Goal: Task Accomplishment & Management: Complete application form

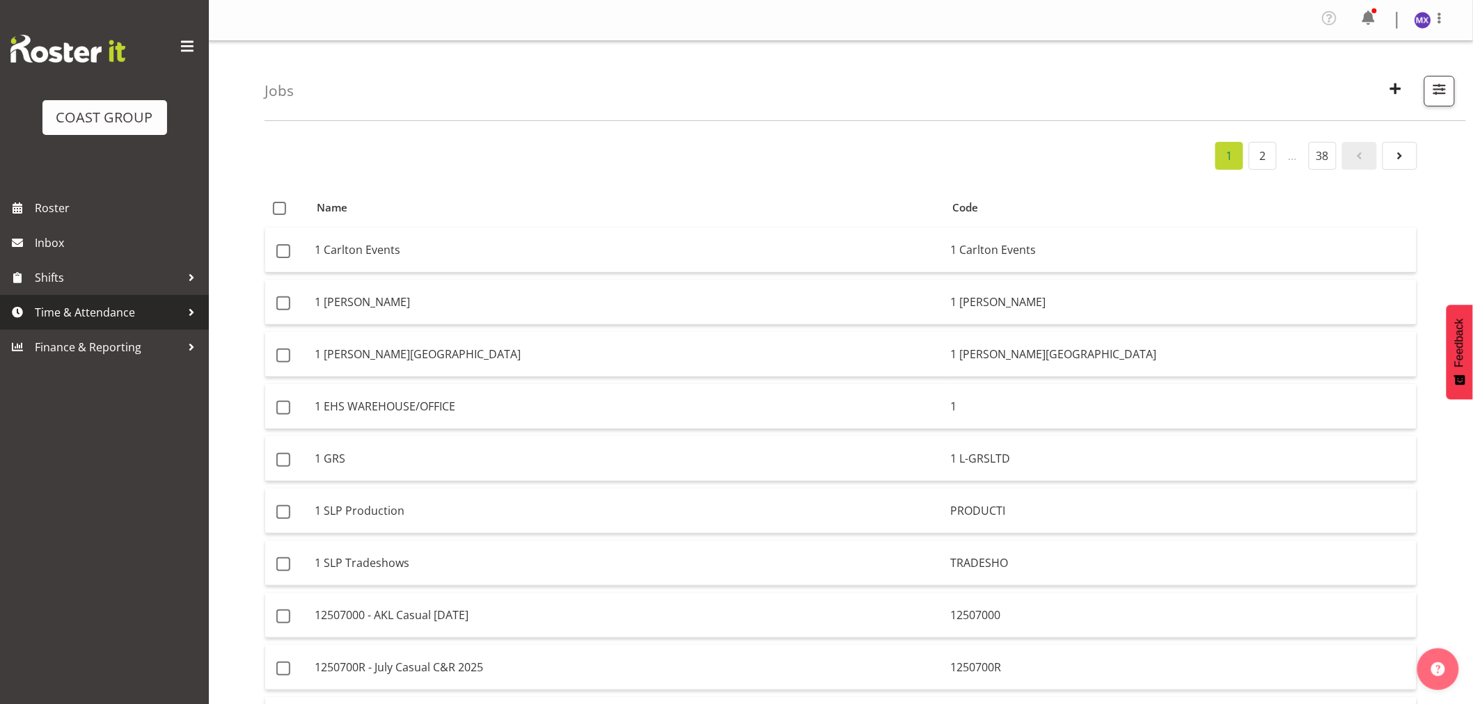
click at [101, 320] on span "Time & Attendance" at bounding box center [108, 312] width 146 height 21
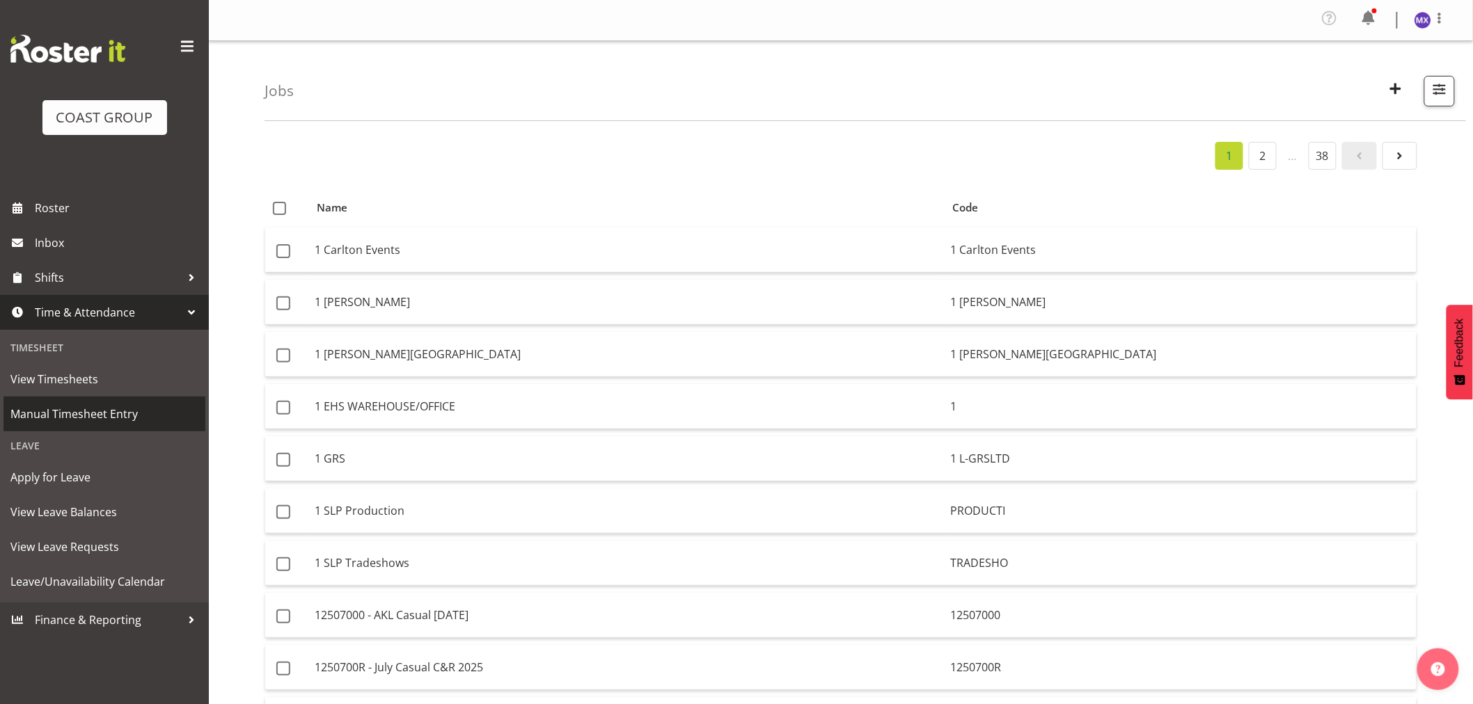
click at [95, 416] on span "Manual Timesheet Entry" at bounding box center [104, 414] width 188 height 21
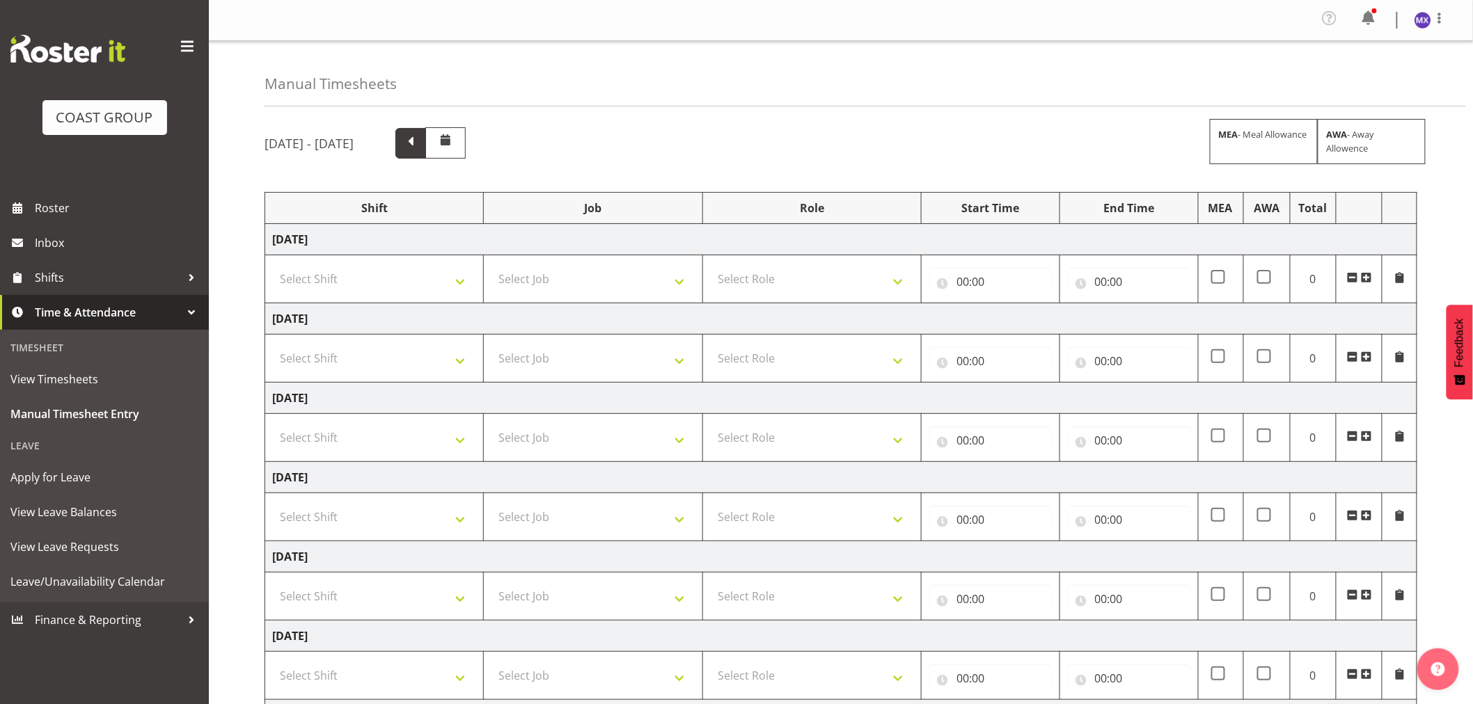
click at [420, 149] on span at bounding box center [411, 142] width 18 height 18
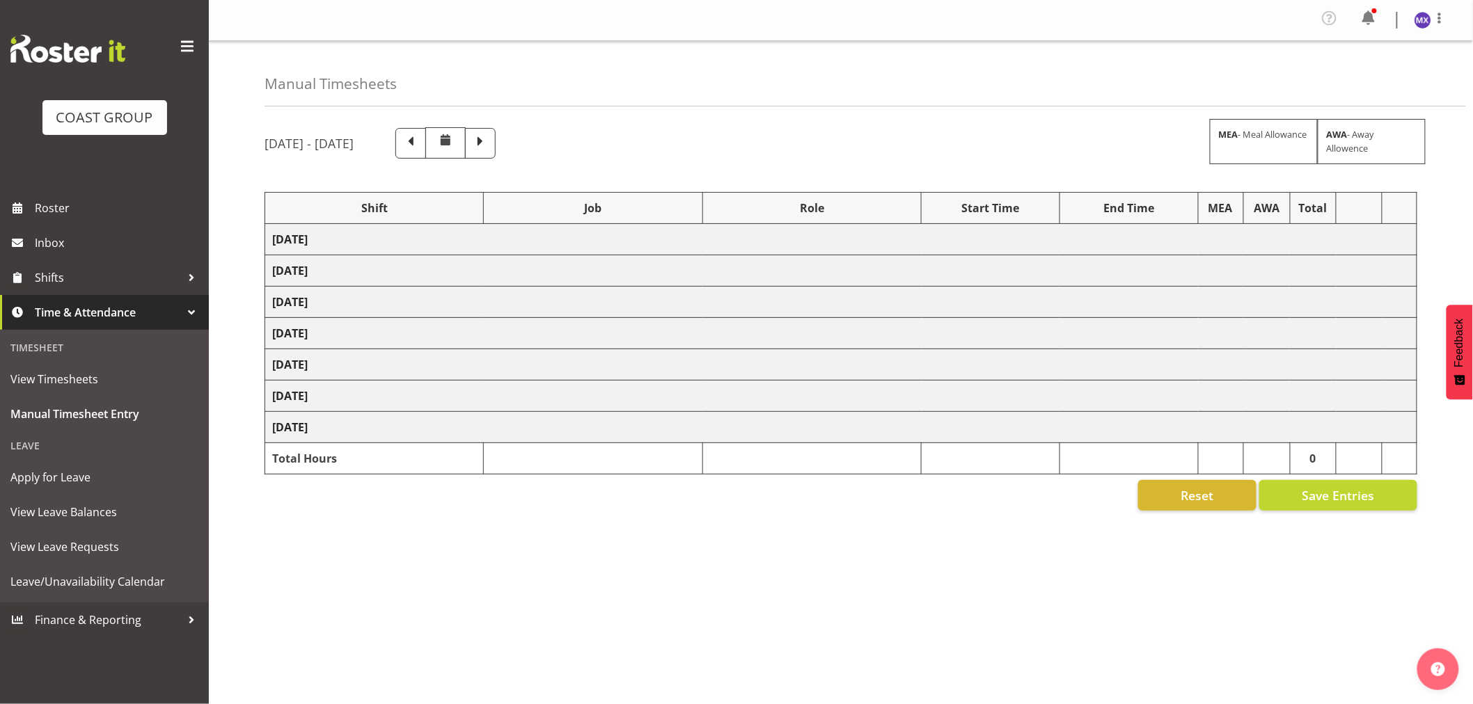
select select "69"
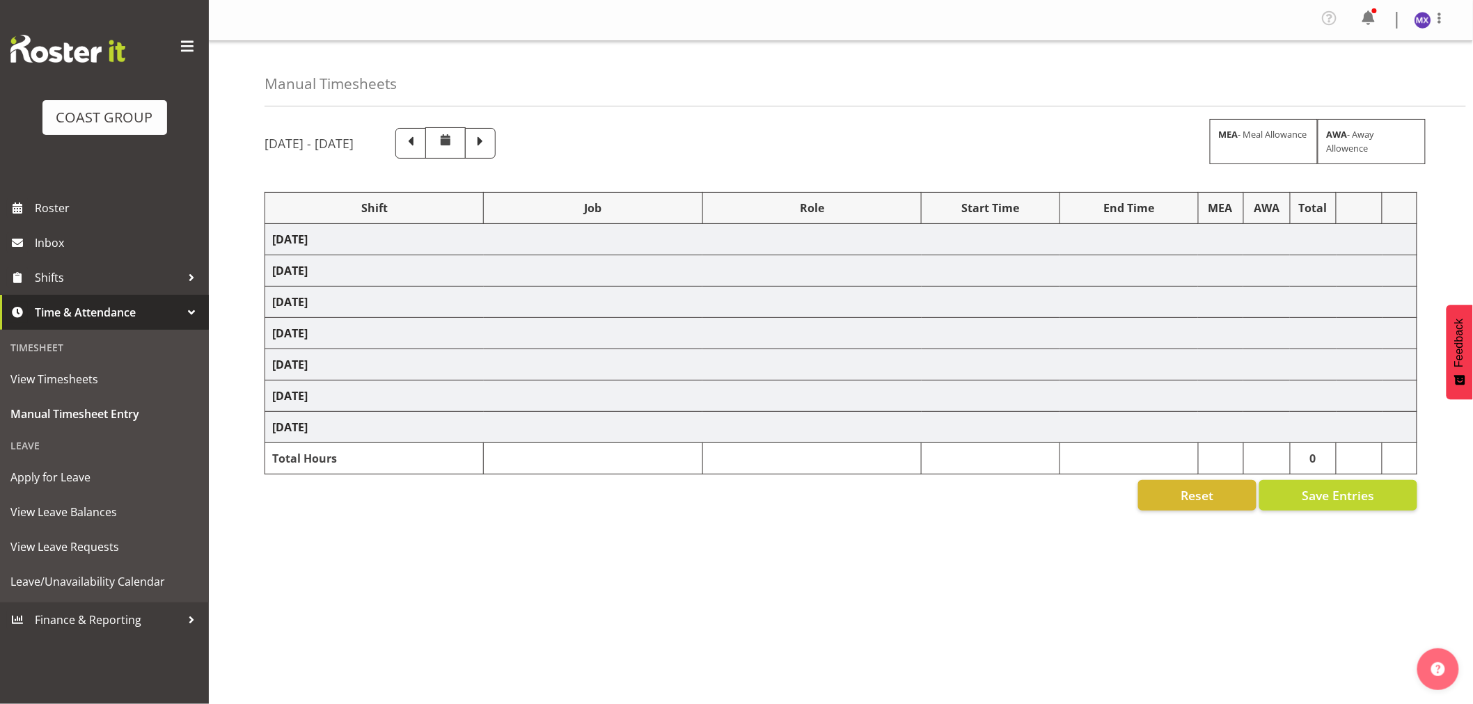
select select "16"
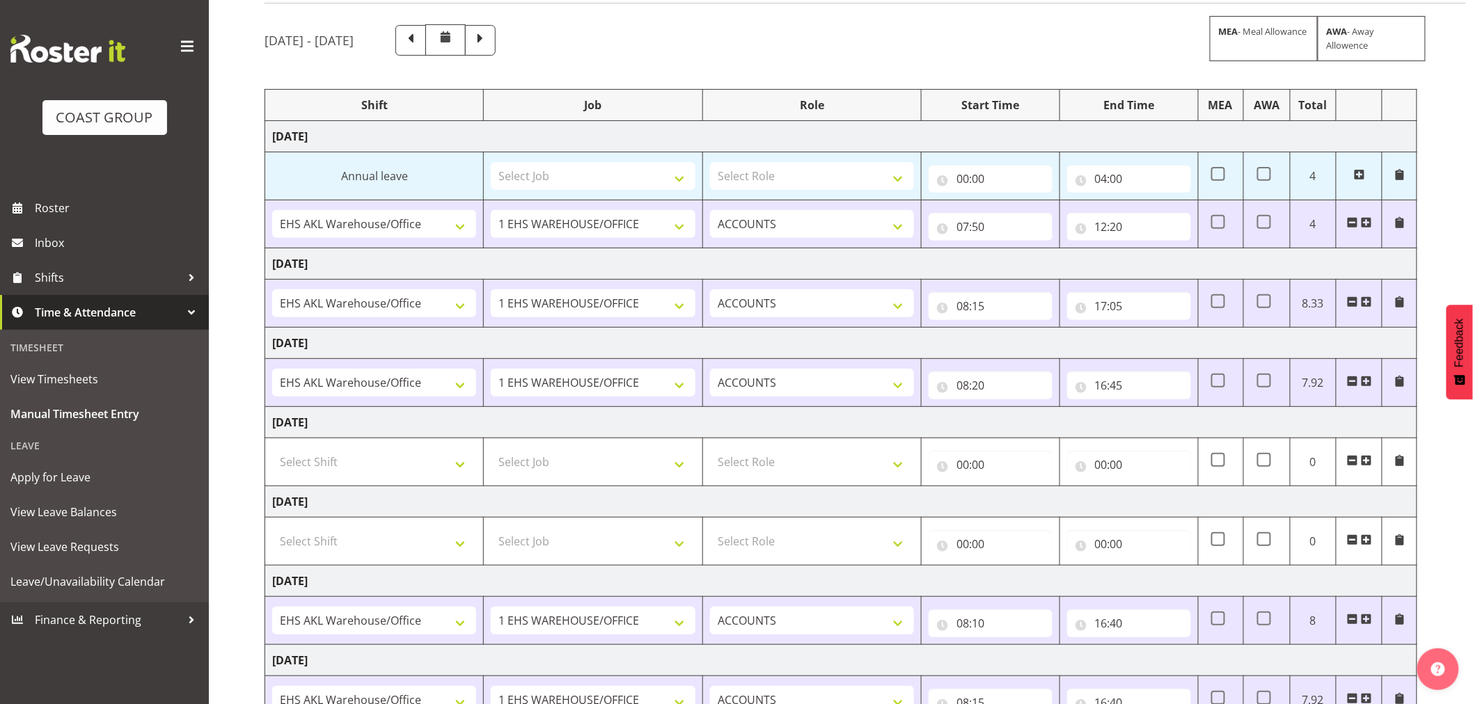
scroll to position [214, 0]
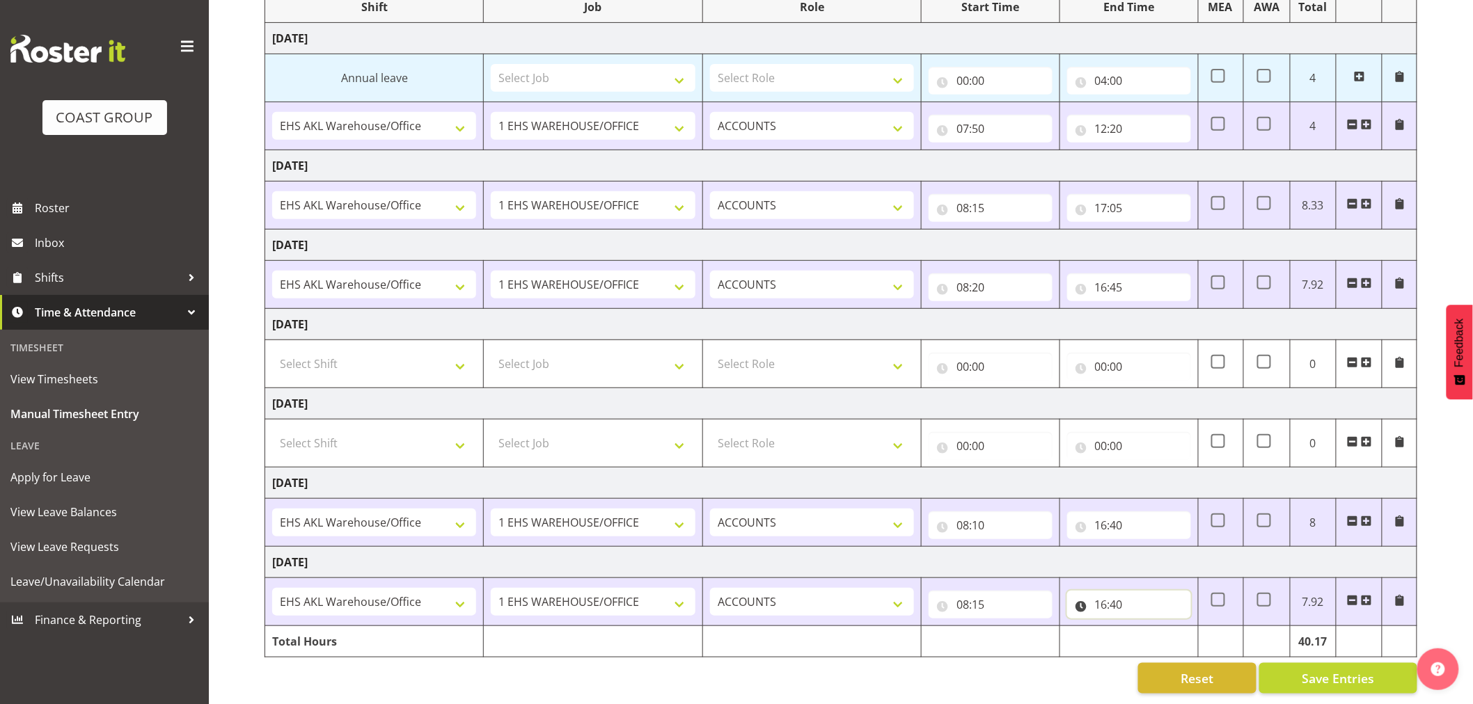
click at [1126, 592] on input "16:40" at bounding box center [1129, 605] width 124 height 28
click at [1208, 635] on select "00 01 02 03 04 05 06 07 08 09 10 11 12 13 14 15 16 17 18 19 20 21 22 23 24 25 2…" at bounding box center [1198, 641] width 31 height 28
select select "45"
click at [1126, 691] on div "August 20th - August 26th 2025 MEA - Meal Allowance AWA - Away Allowence Shift …" at bounding box center [869, 310] width 1208 height 789
type input "16:45"
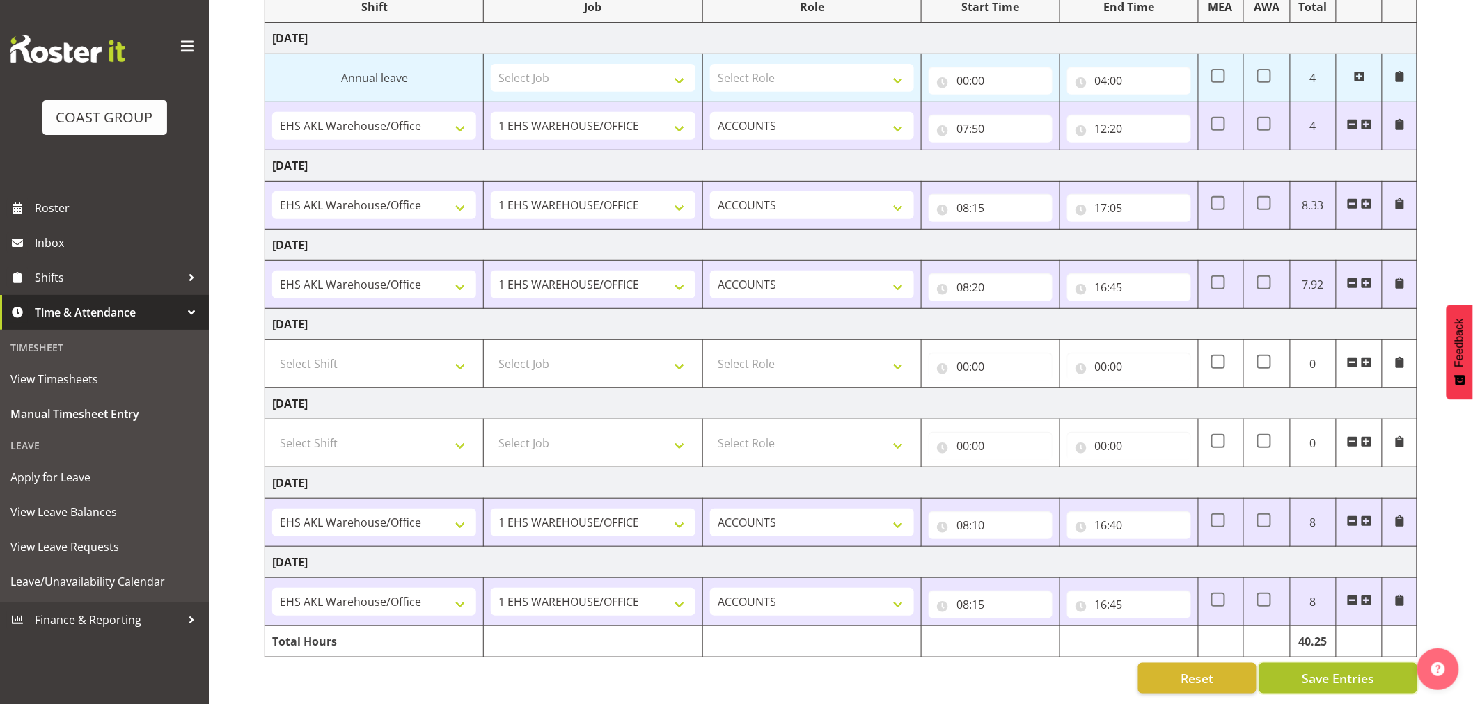
click at [1372, 677] on button "Save Entries" at bounding box center [1338, 678] width 158 height 31
click at [1367, 670] on span "Save Entries" at bounding box center [1338, 679] width 72 height 18
click at [1079, 663] on div "Reset Save Entries" at bounding box center [841, 678] width 1153 height 31
click at [1353, 672] on span "Save Entries" at bounding box center [1338, 679] width 72 height 18
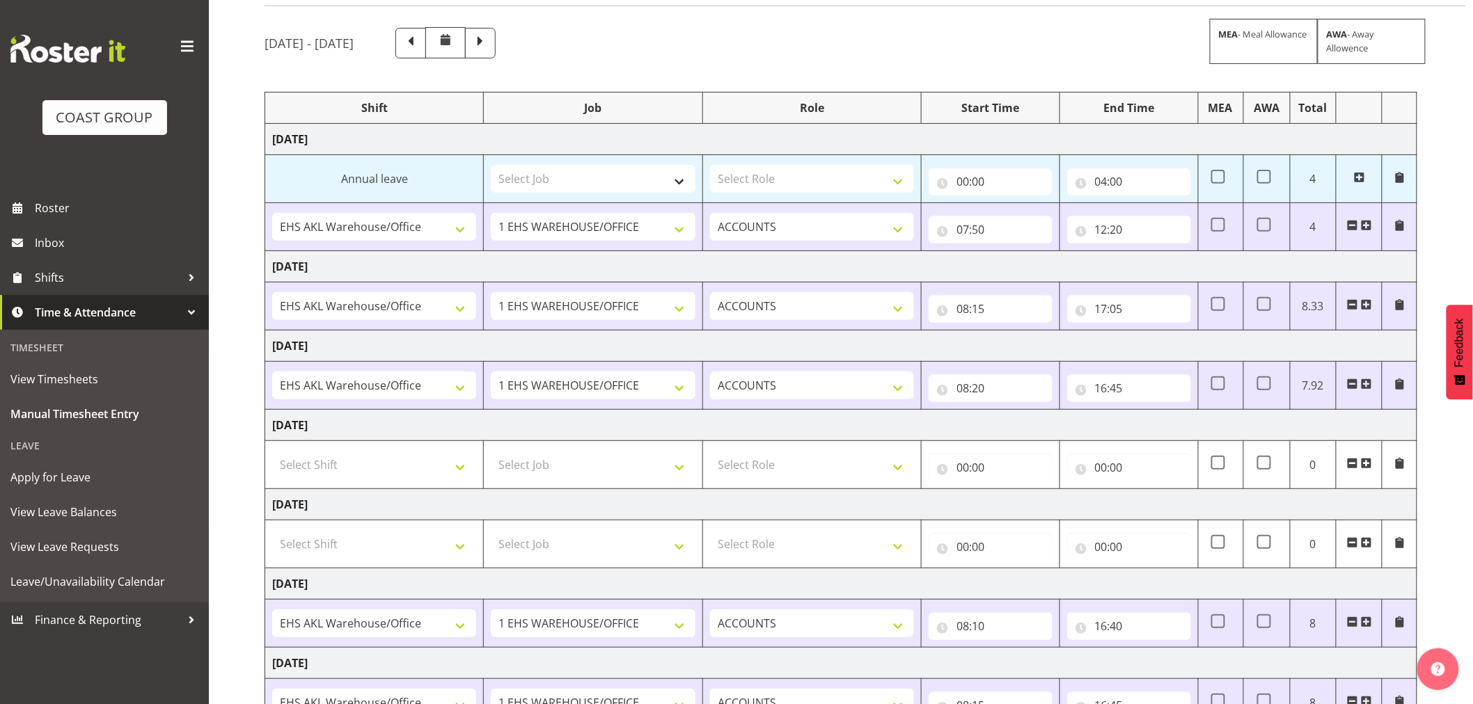
scroll to position [0, 0]
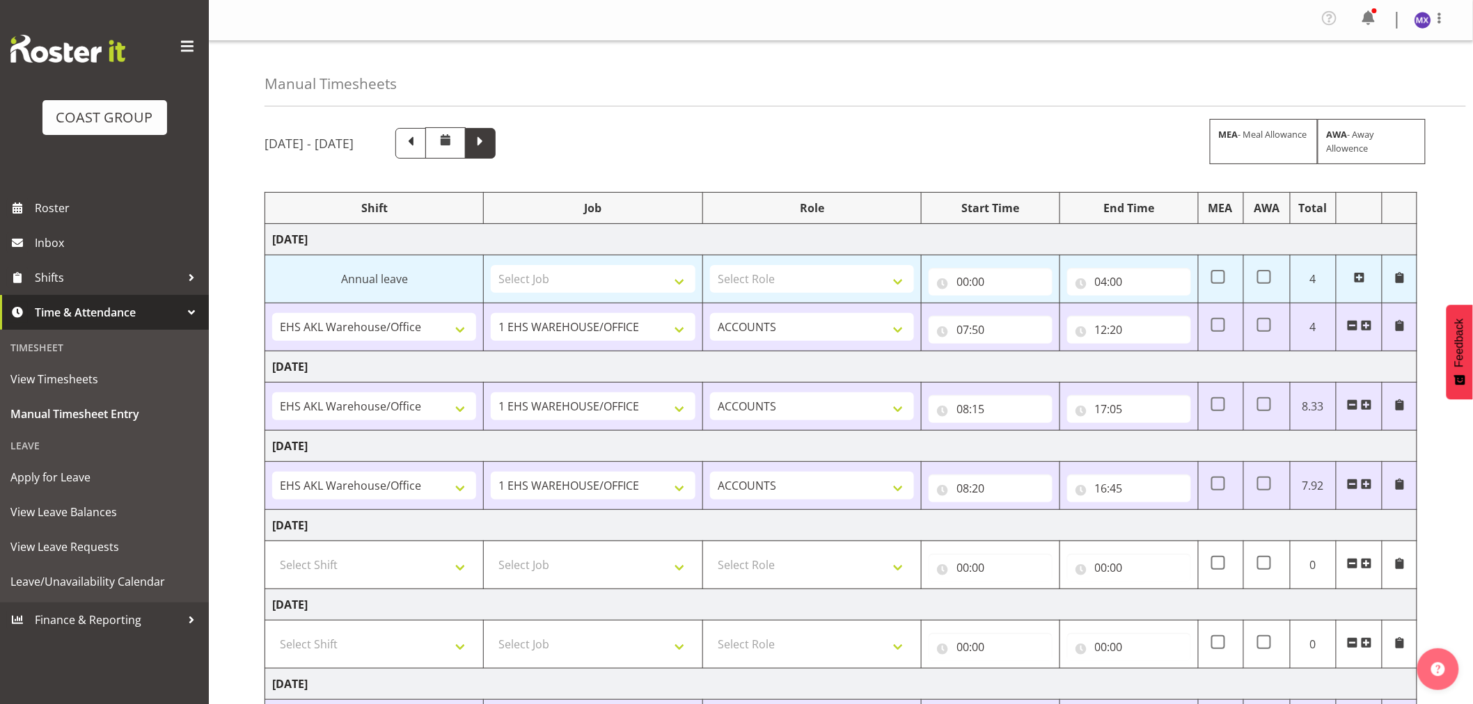
click at [489, 148] on span at bounding box center [480, 142] width 18 height 18
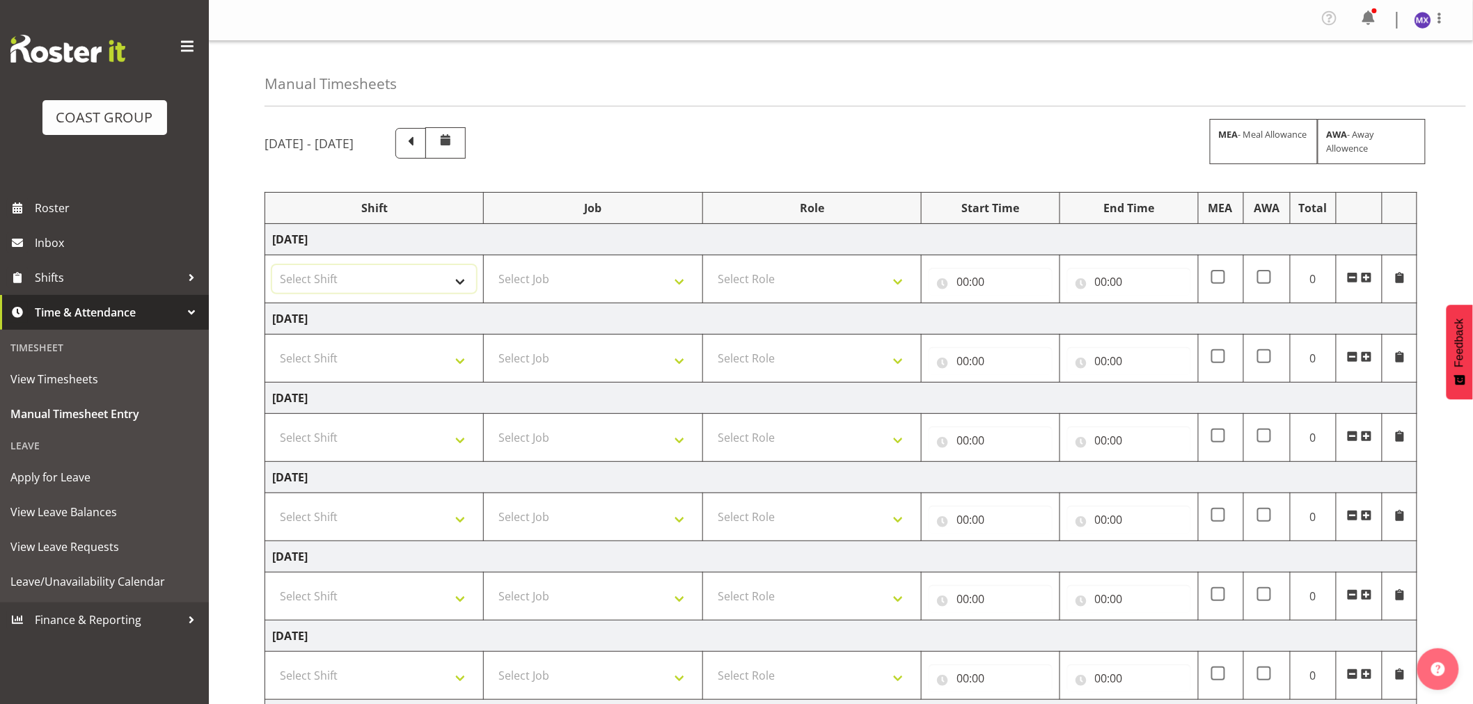
click at [454, 278] on select "Select Shift EHS AKL Warehouse/Office" at bounding box center [374, 279] width 204 height 28
select select "1083"
click at [272, 266] on select "Select Shift EHS AKL Warehouse/Office" at bounding box center [374, 279] width 204 height 28
click at [661, 281] on select "Select Job 1 Carlton Events 1 Carlton Hamilton 1 Carlton Wellington 1 EHS WAREH…" at bounding box center [593, 279] width 204 height 28
select select "69"
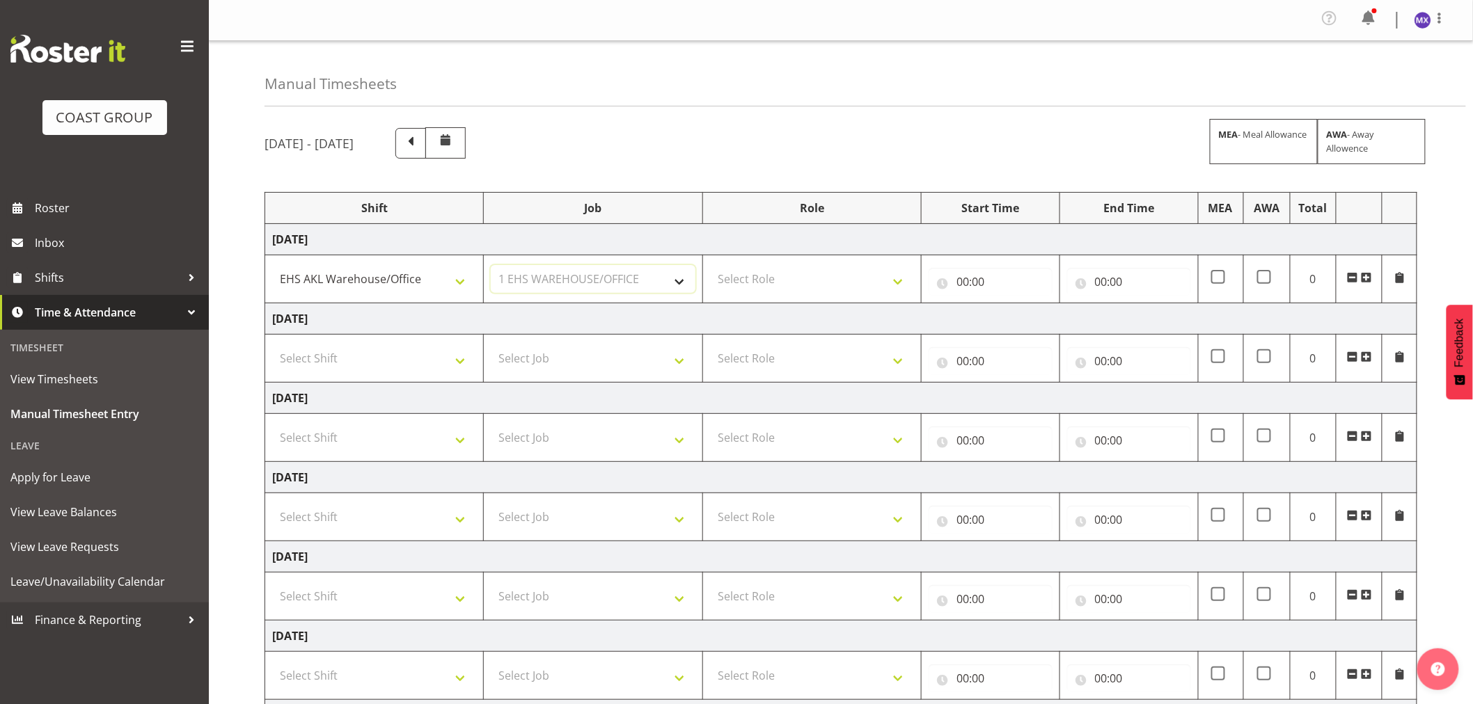
click at [491, 266] on select "Select Job 1 Carlton Events 1 Carlton Hamilton 1 Carlton Wellington 1 EHS WAREH…" at bounding box center [593, 279] width 204 height 28
click at [824, 283] on select "Select Role ACCOUNTS" at bounding box center [812, 279] width 204 height 28
select select "204"
click at [710, 266] on select "Select Role ACCOUNTS" at bounding box center [812, 279] width 204 height 28
click at [986, 288] on input "00:00" at bounding box center [991, 282] width 124 height 28
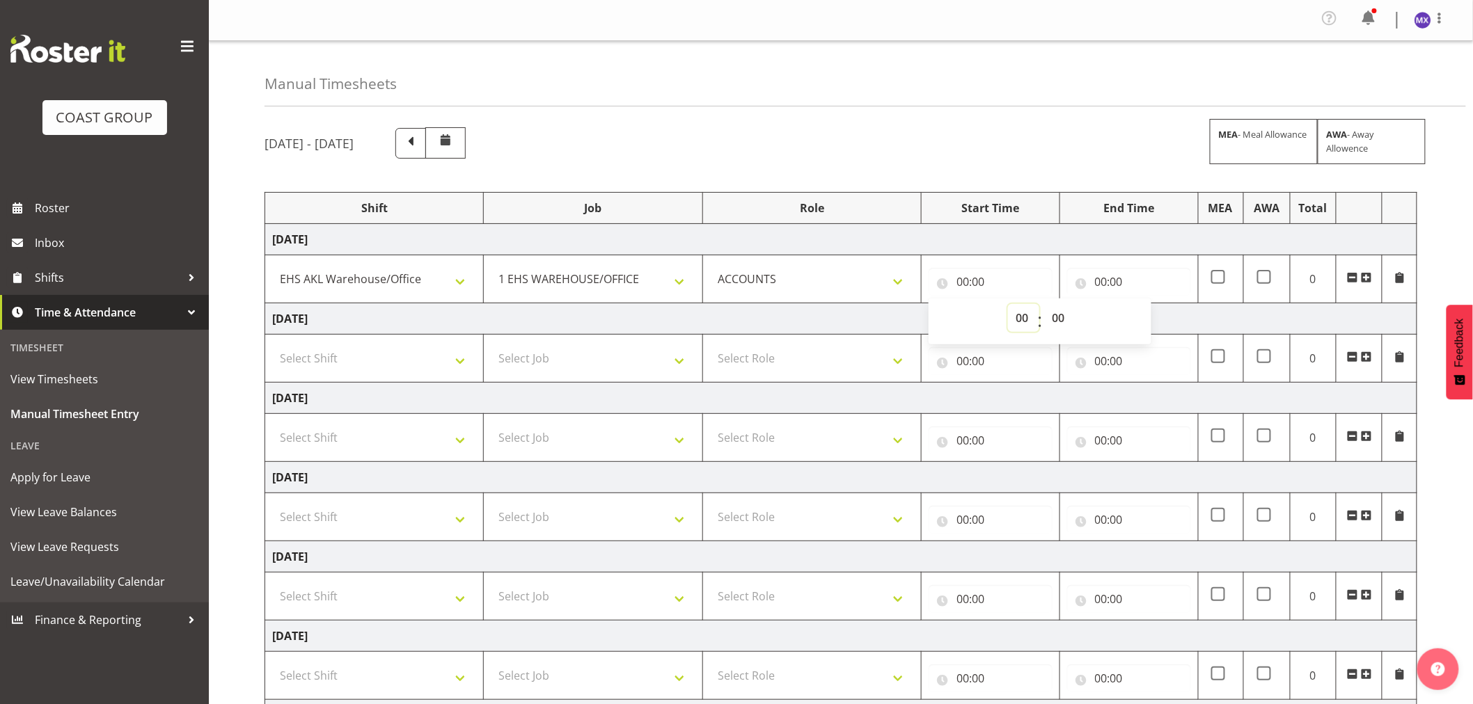
click at [1025, 330] on select "00 01 02 03 04 05 06 07 08 09 10 11 12 13 14 15 16 17 18 19 20 21 22 23" at bounding box center [1023, 318] width 31 height 28
select select "8"
click at [1008, 305] on select "00 01 02 03 04 05 06 07 08 09 10 11 12 13 14 15 16 17 18 19 20 21 22 23" at bounding box center [1023, 318] width 31 height 28
type input "08:00"
click at [1063, 319] on select "00 01 02 03 04 05 06 07 08 09 10 11 12 13 14 15 16 17 18 19 20 21 22 23 24 25 2…" at bounding box center [1059, 318] width 31 height 28
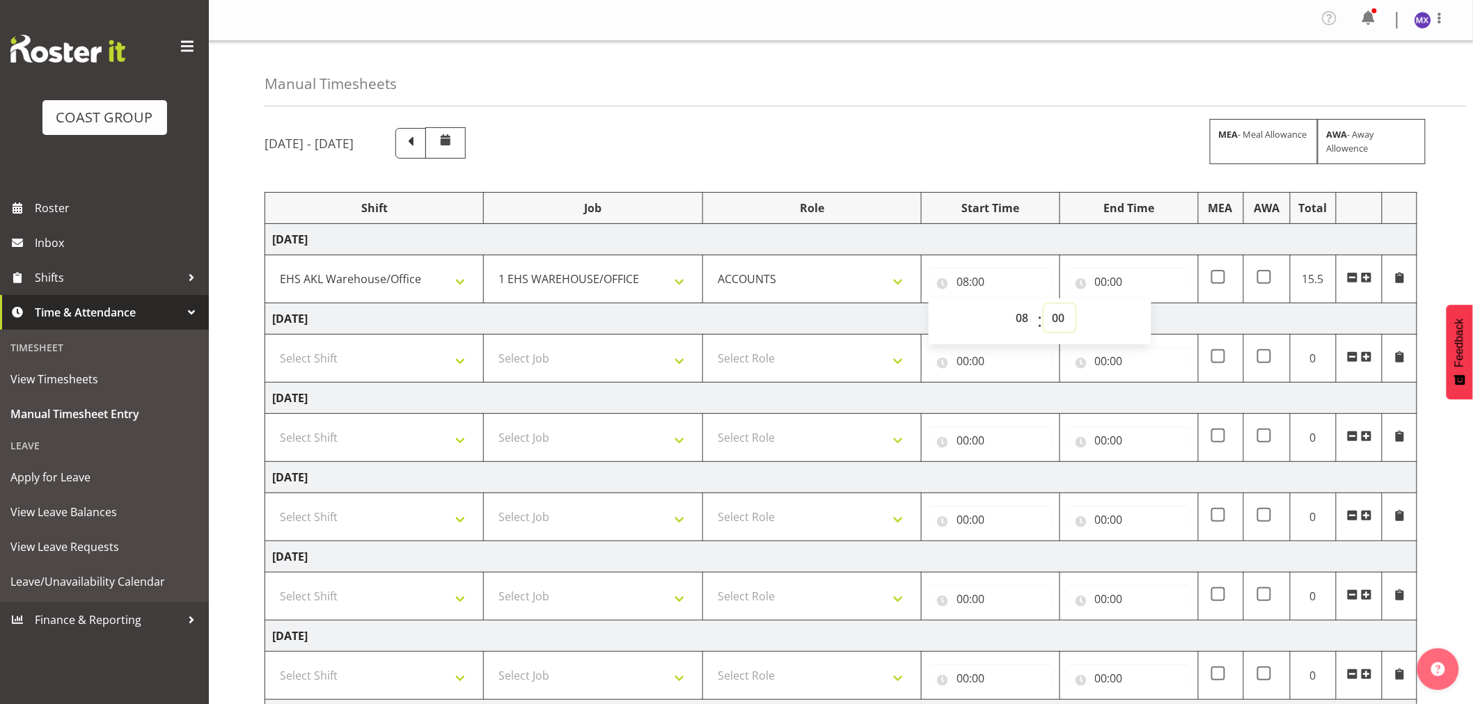
select select "15"
click at [1044, 305] on select "00 01 02 03 04 05 06 07 08 09 10 11 12 13 14 15 16 17 18 19 20 21 22 23 24 25 2…" at bounding box center [1059, 318] width 31 height 28
type input "08:15"
click at [1077, 120] on div "August 27th - September 2nd 2025 MEA - Meal Allowance AWA - Away Allowence Shif…" at bounding box center [869, 487] width 1208 height 741
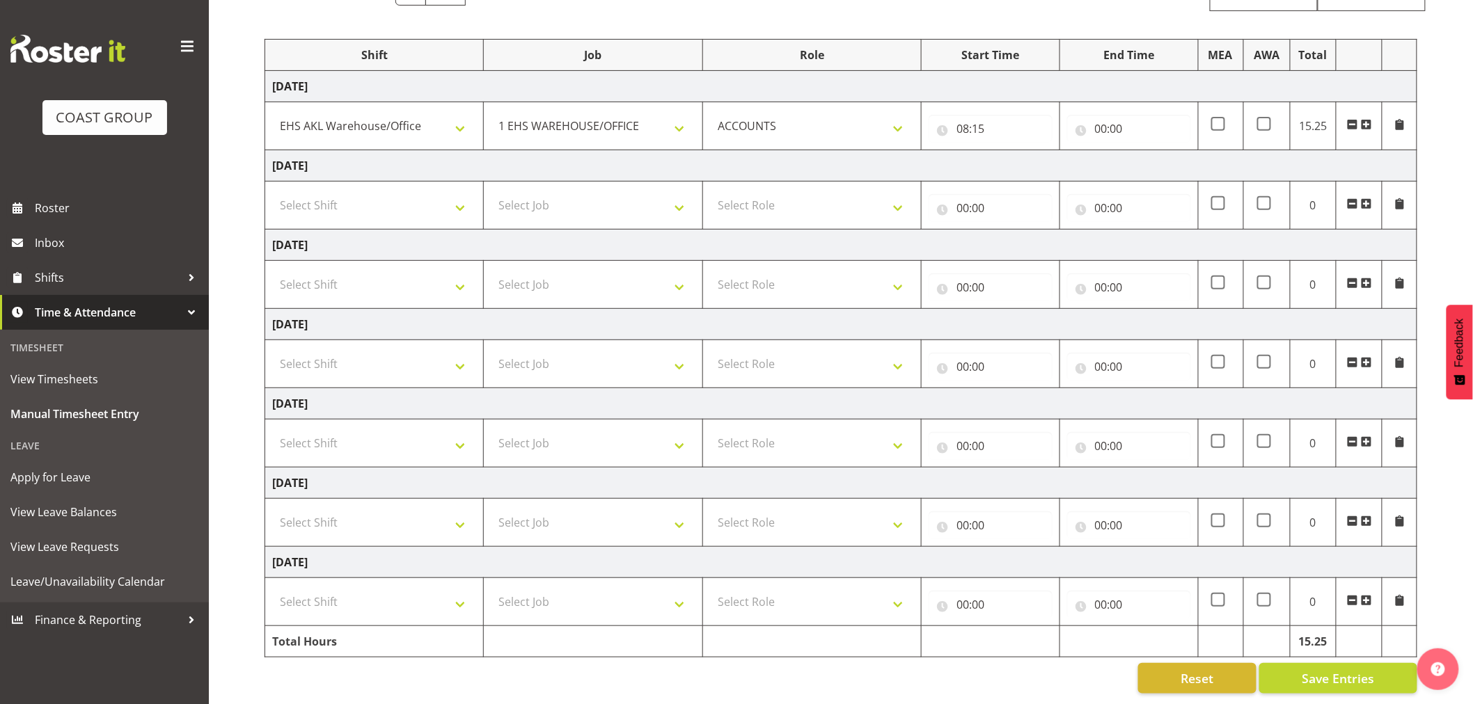
scroll to position [166, 0]
click at [1326, 670] on span "Save Entries" at bounding box center [1338, 679] width 72 height 18
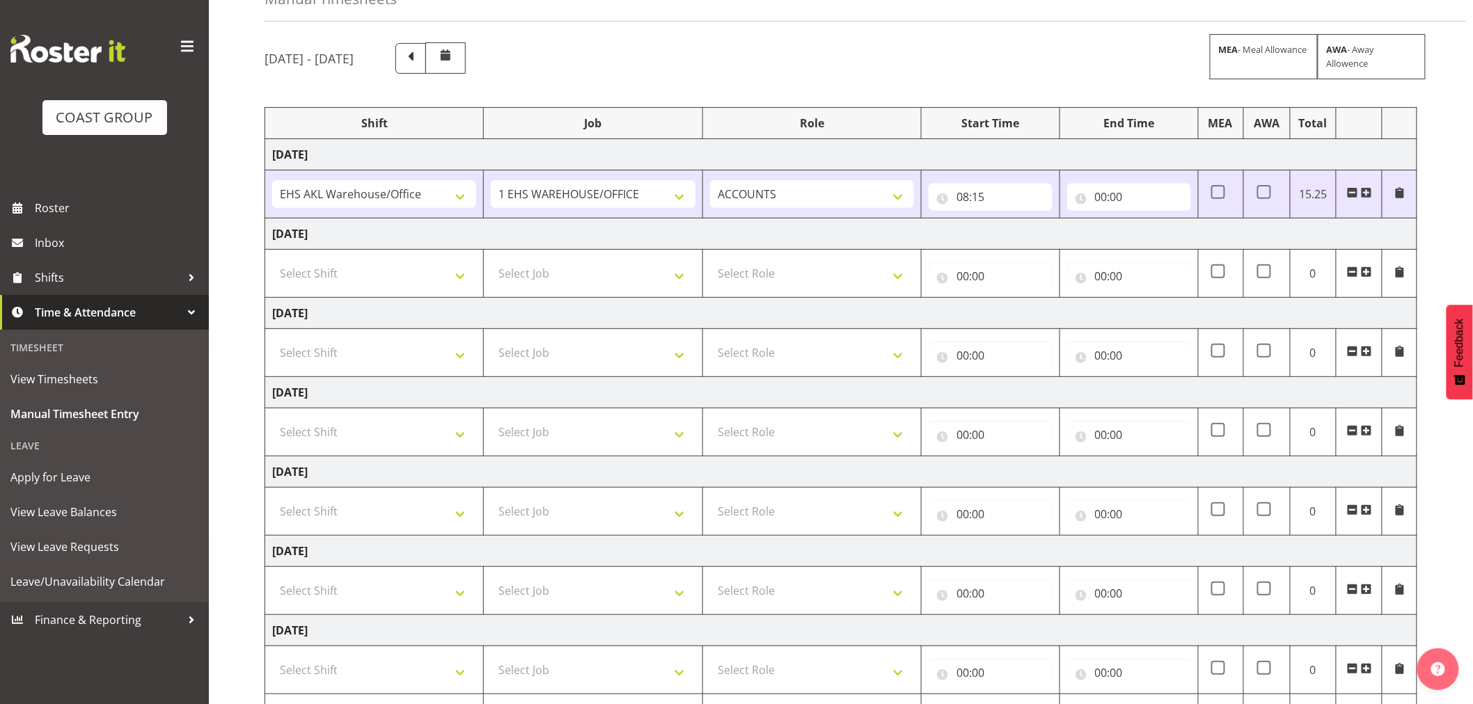
scroll to position [0, 0]
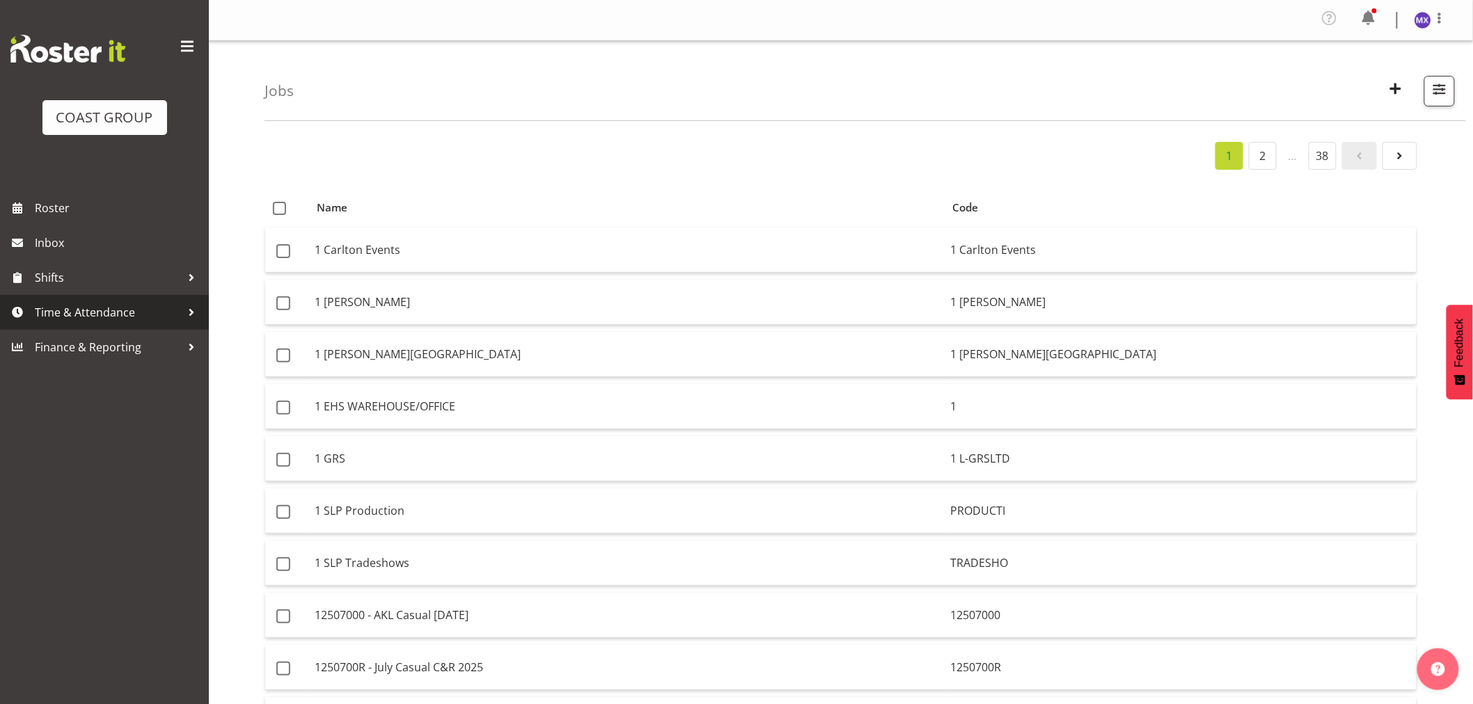
click at [94, 308] on span "Time & Attendance" at bounding box center [108, 312] width 146 height 21
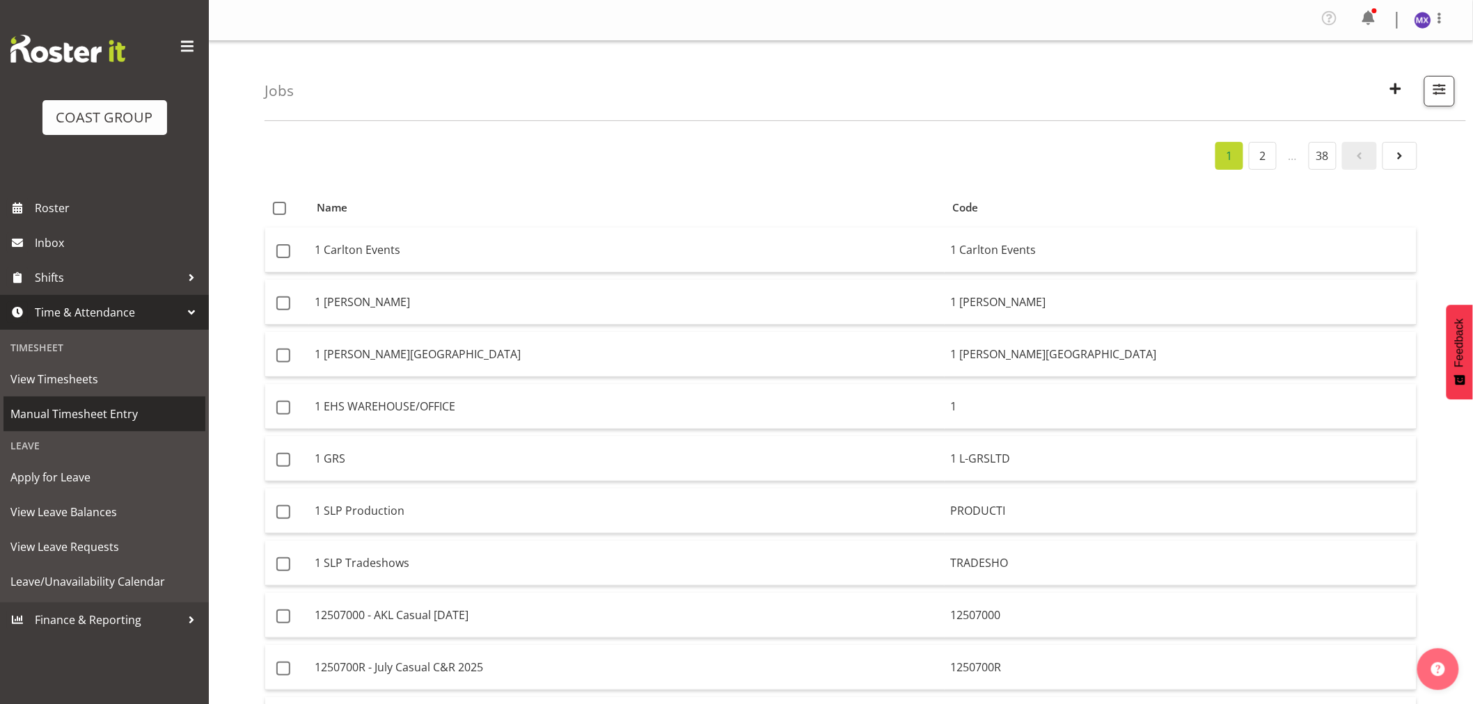
click at [102, 411] on span "Manual Timesheet Entry" at bounding box center [104, 414] width 188 height 21
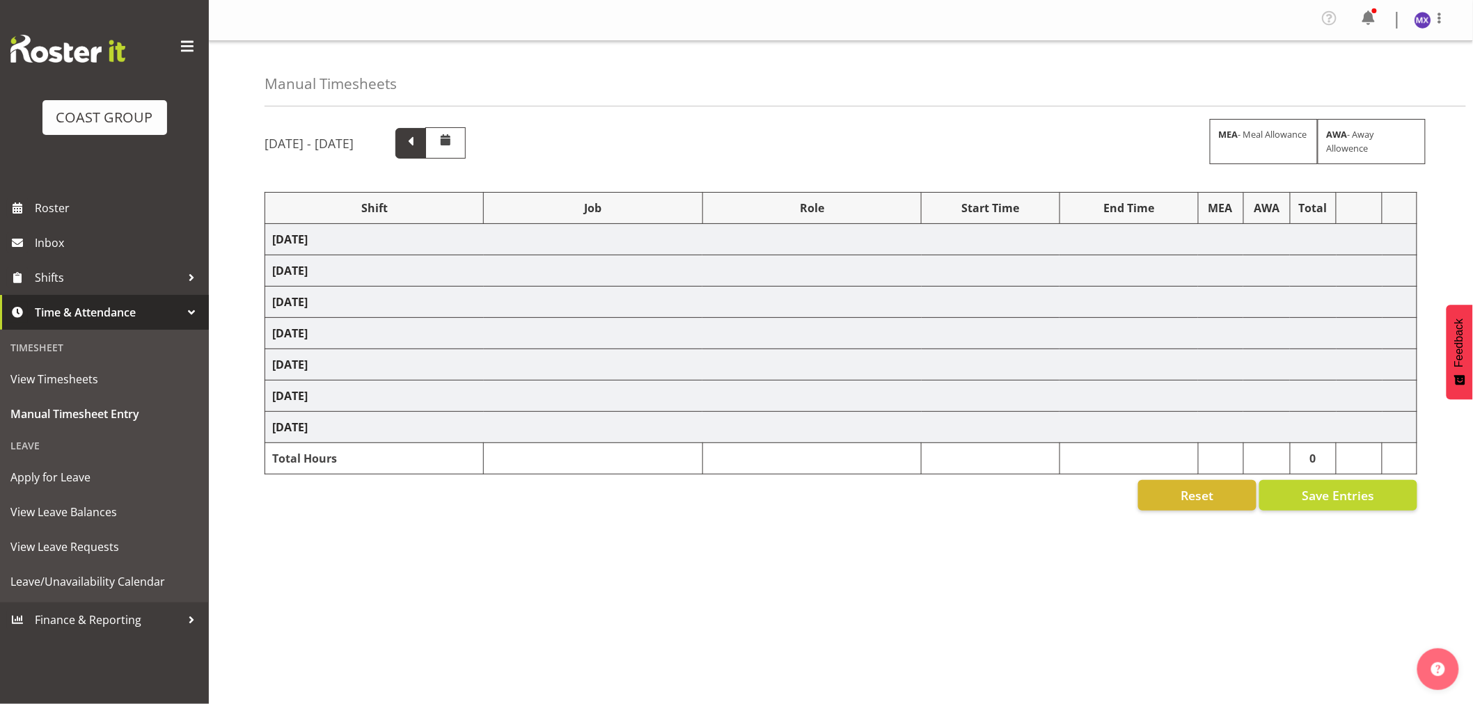
click at [420, 140] on span at bounding box center [411, 142] width 18 height 18
select select "69"
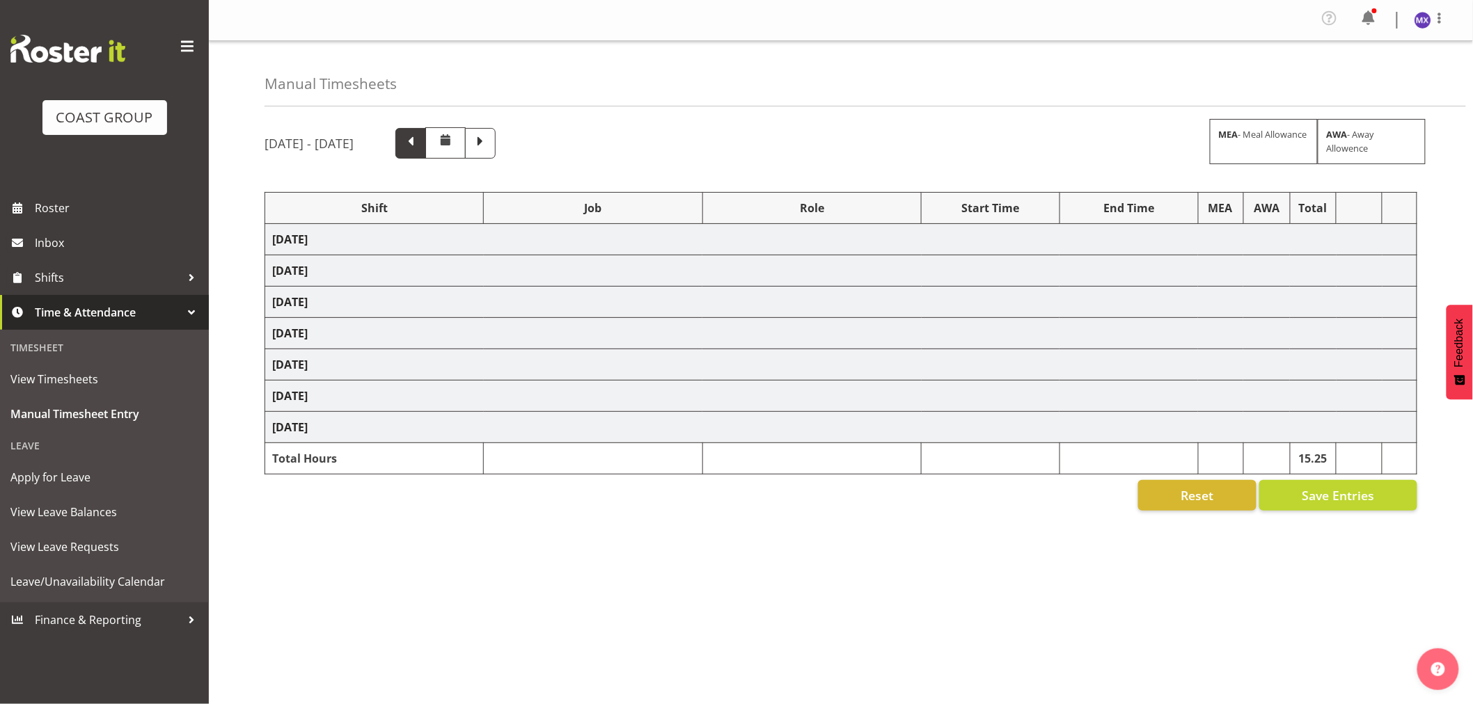
select select "16"
select select "40"
select select "69"
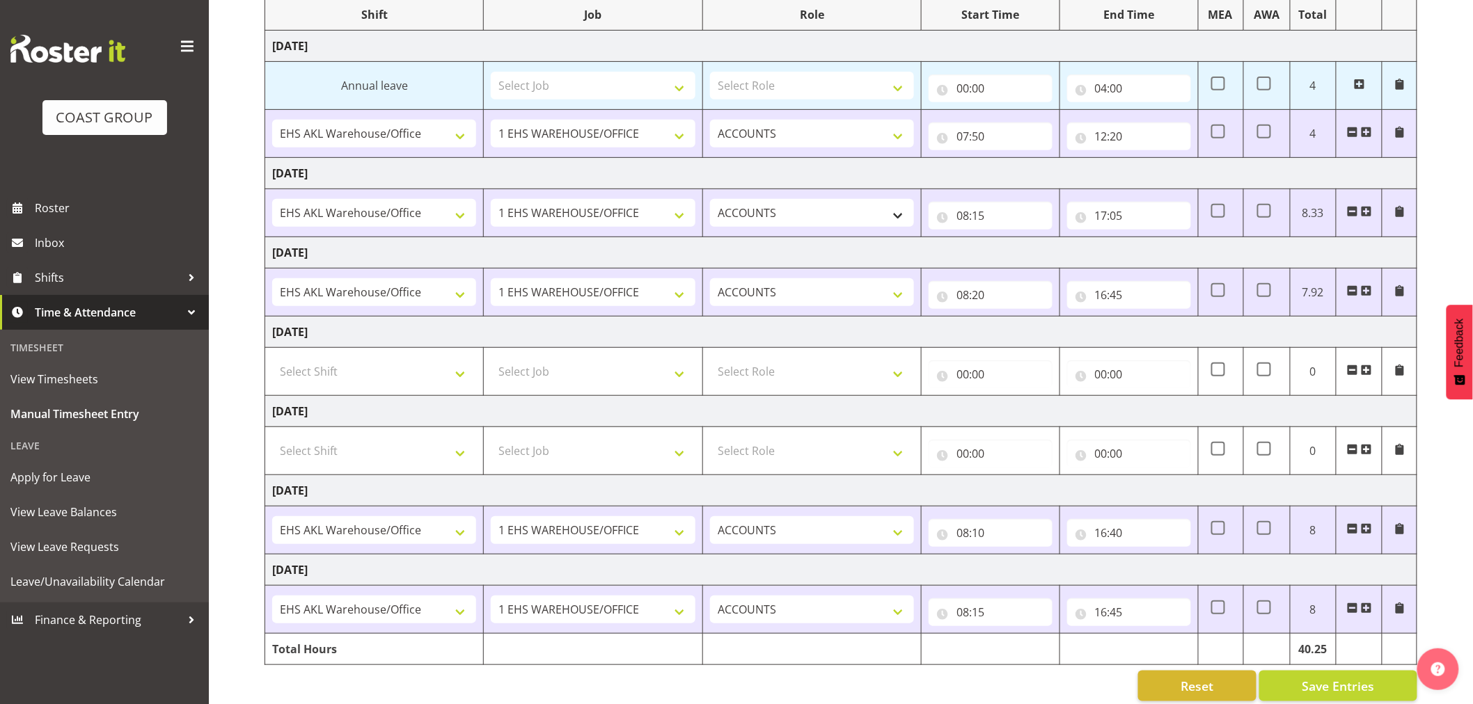
scroll to position [214, 0]
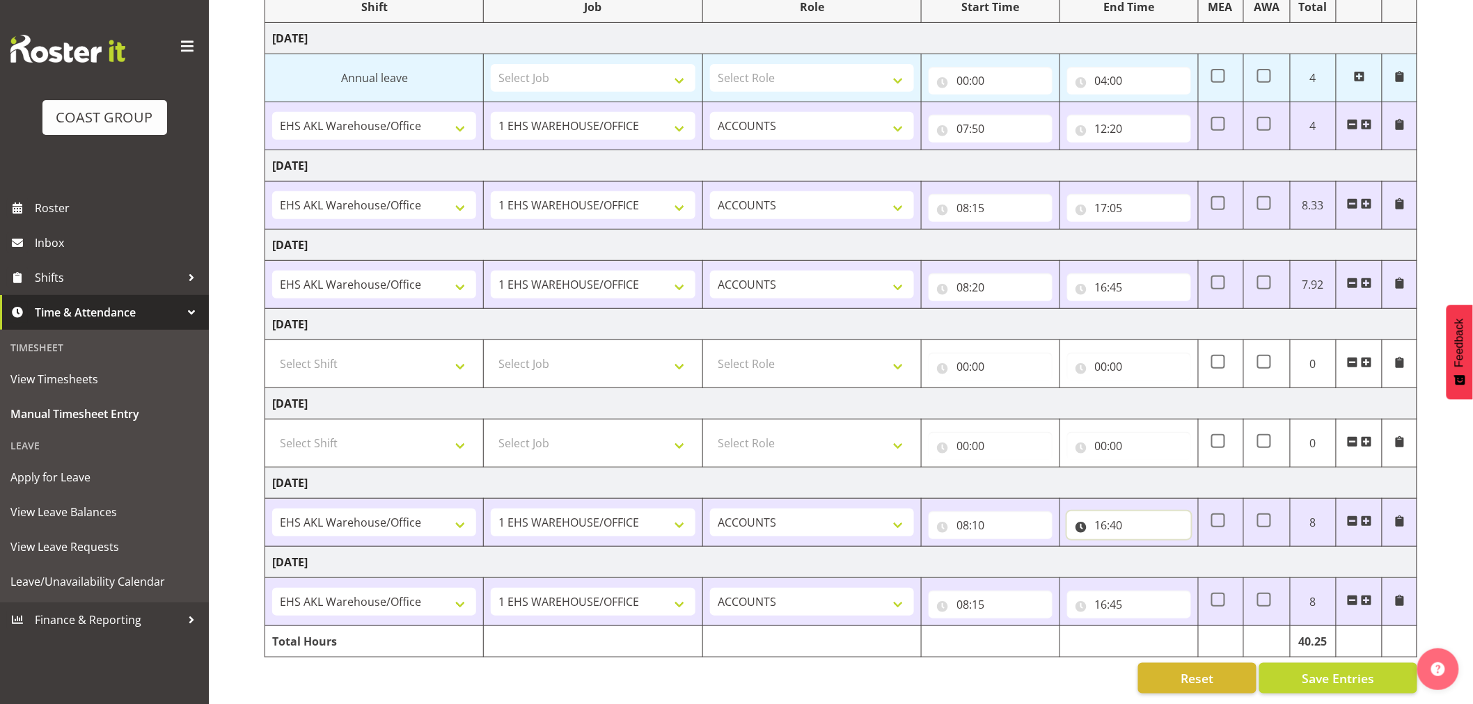
click at [1135, 516] on input "16:40" at bounding box center [1129, 526] width 124 height 28
click at [1204, 551] on select "00 01 02 03 04 05 06 07 08 09 10 11 12 13 14 15 16 17 18 19 20 21 22 23 24 25 2…" at bounding box center [1198, 562] width 31 height 28
select select "45"
click at [1183, 548] on select "00 01 02 03 04 05 06 07 08 09 10 11 12 13 14 15 16 17 18 19 20 21 22 23 24 25 2…" at bounding box center [1198, 562] width 31 height 28
type input "16:45"
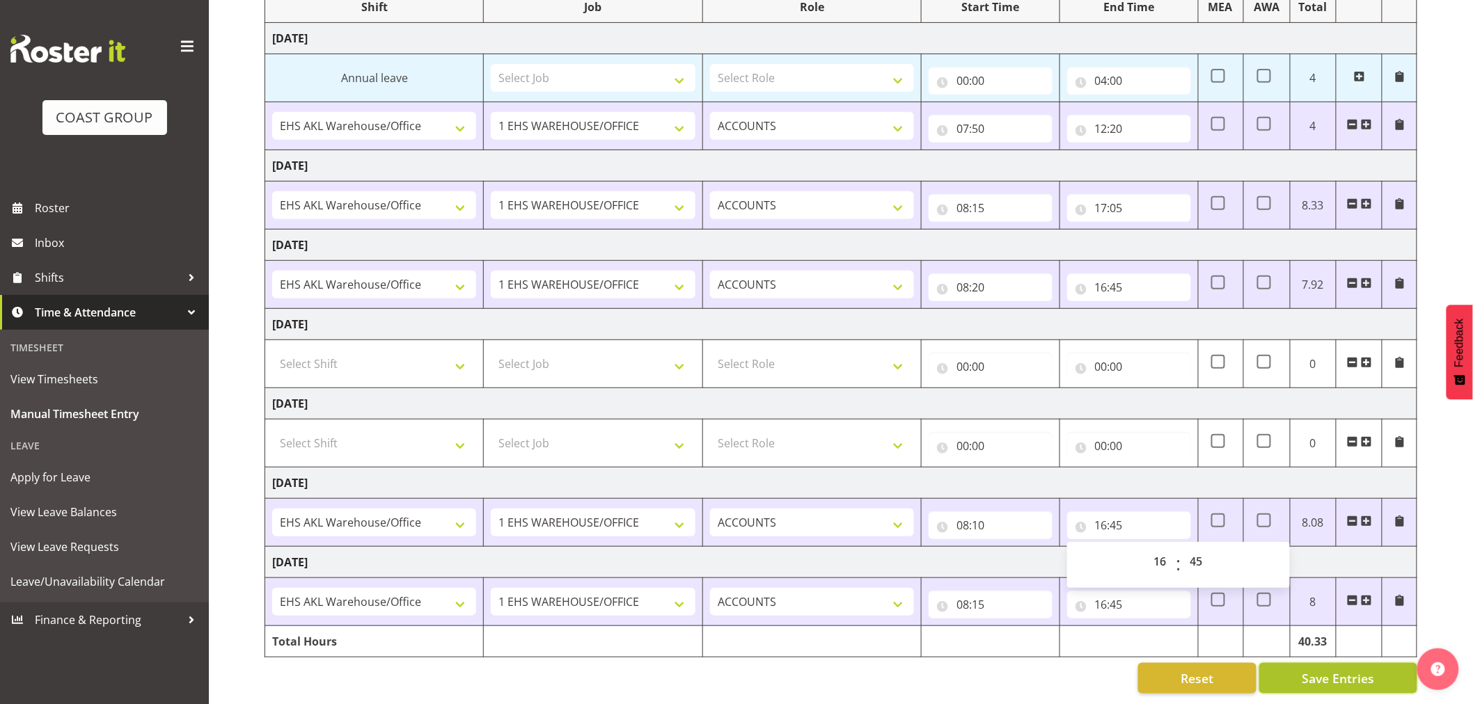
click at [1321, 670] on span "Save Entries" at bounding box center [1338, 679] width 72 height 18
